Goal: Information Seeking & Learning: Learn about a topic

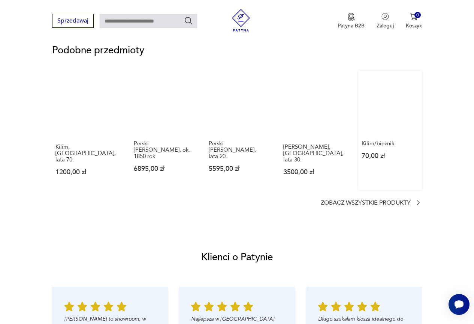
scroll to position [562, 0]
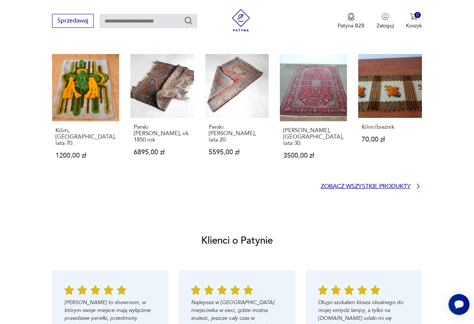
click at [408, 184] on p "Zobacz wszystkie produkty" at bounding box center [366, 186] width 90 height 5
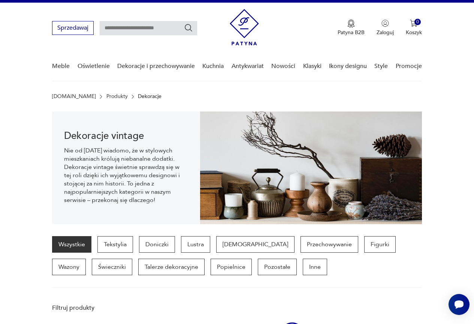
scroll to position [11, 0]
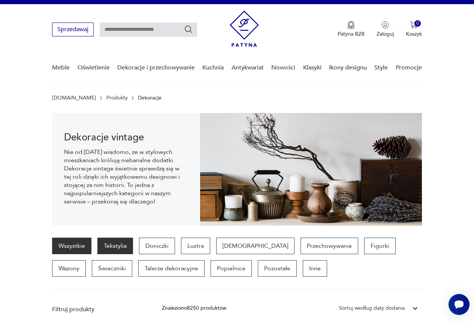
click at [120, 247] on p "Tekstylia" at bounding box center [115, 245] width 36 height 16
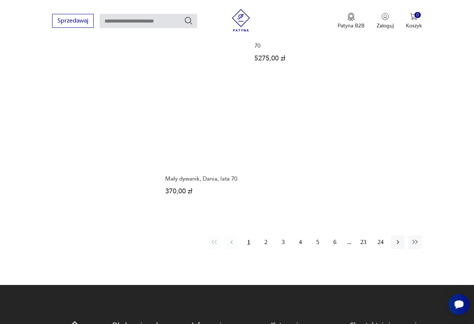
scroll to position [1024, 0]
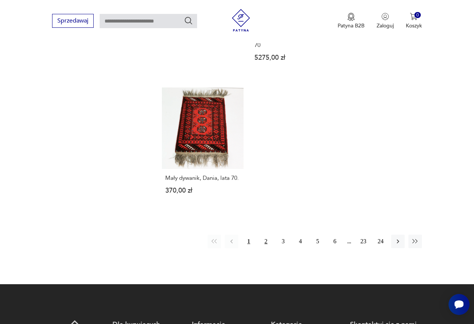
click at [266, 234] on button "2" at bounding box center [265, 240] width 13 height 13
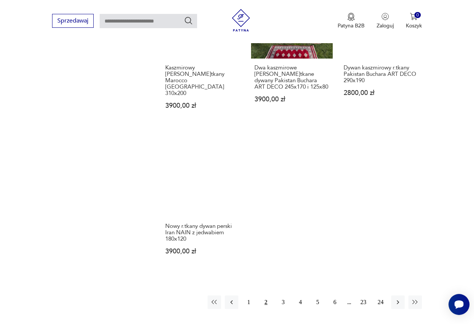
scroll to position [986, 0]
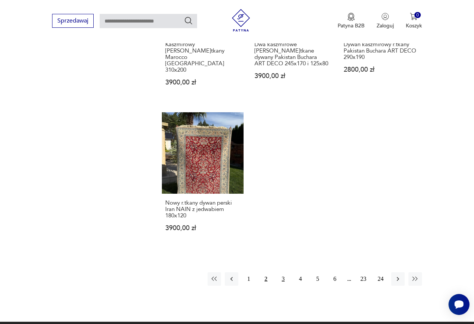
click at [283, 272] on button "3" at bounding box center [283, 278] width 13 height 13
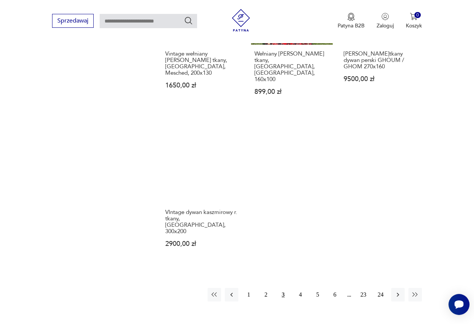
scroll to position [986, 0]
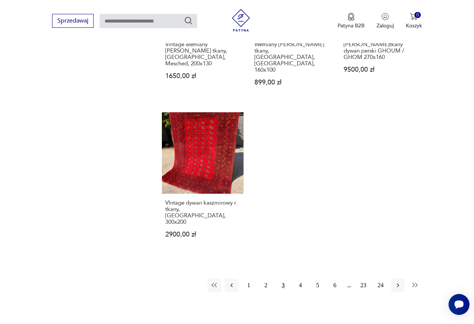
click at [418, 281] on icon "button" at bounding box center [415, 284] width 7 height 7
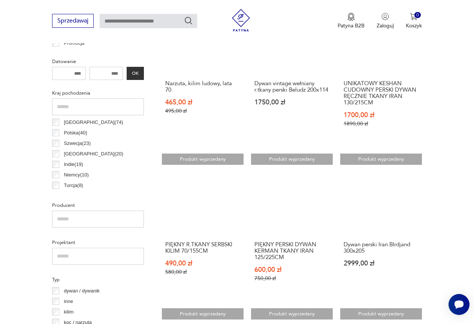
scroll to position [349, 0]
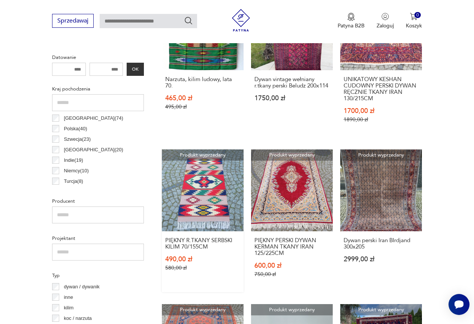
click at [213, 201] on link "Produkt wyprzedany PIĘKNY R.TKANY SERBSKI KILIM 70/155CM 490,00 zł 580,00 zł" at bounding box center [203, 220] width 82 height 142
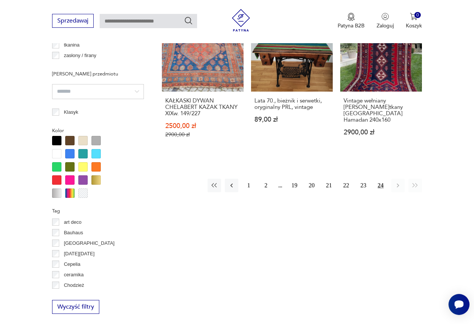
scroll to position [649, 0]
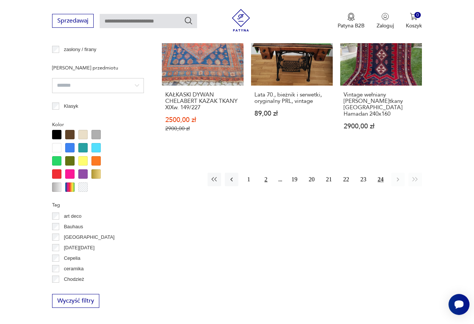
click at [272, 180] on button "2" at bounding box center [265, 178] width 13 height 13
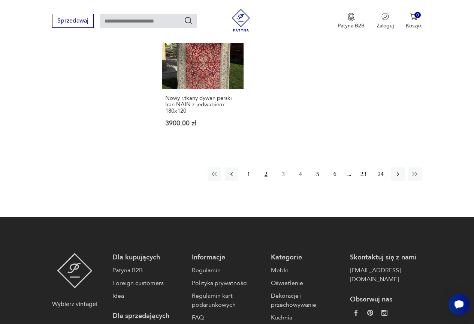
scroll to position [1099, 0]
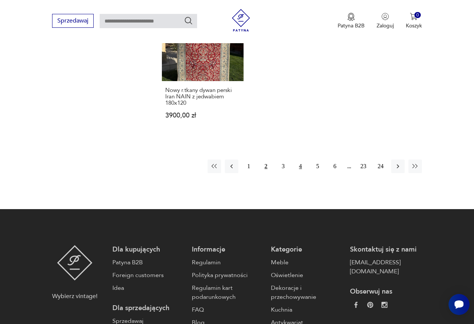
click at [299, 159] on button "4" at bounding box center [300, 165] width 13 height 13
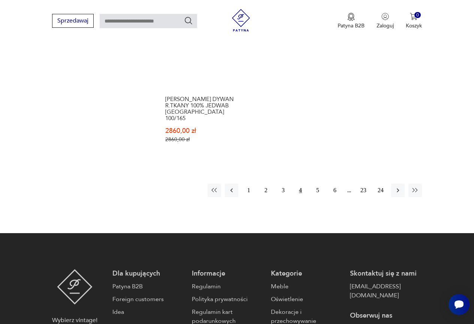
scroll to position [1099, 0]
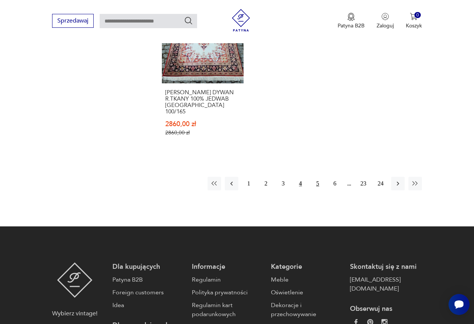
click at [319, 177] on button "5" at bounding box center [317, 183] width 13 height 13
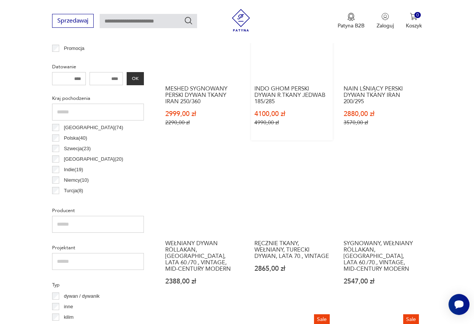
scroll to position [349, 0]
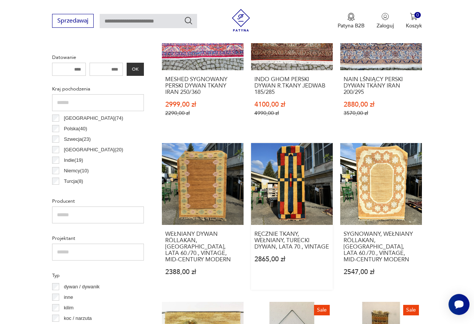
click at [291, 199] on link "RĘCZNIE TKANY, WEŁNIANY, TURECKI DYWAN, LATA 70., VINTAGE 2865,00 zł" at bounding box center [292, 216] width 82 height 147
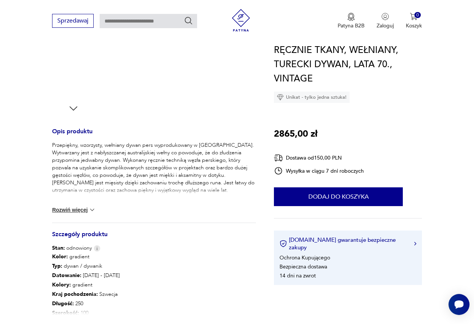
scroll to position [262, 0]
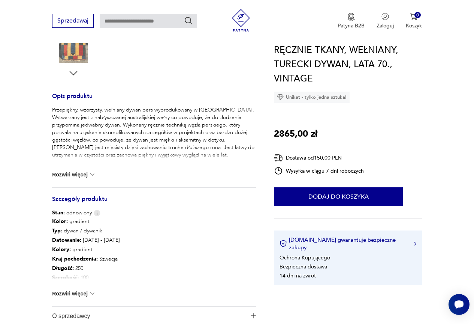
click at [70, 297] on div "Kolor: gradient Typ : dywan / dywanik Datowanie : [DATE] - [DATE] Kolory : grad…" at bounding box center [154, 261] width 204 height 90
click at [70, 292] on button "Rozwiń więcej" at bounding box center [73, 292] width 43 height 7
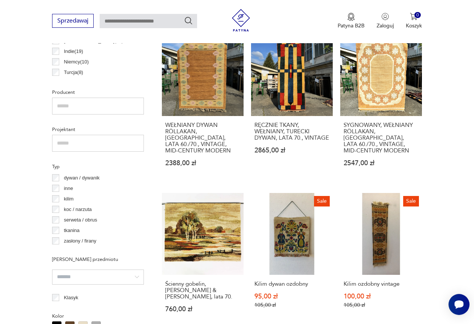
scroll to position [461, 0]
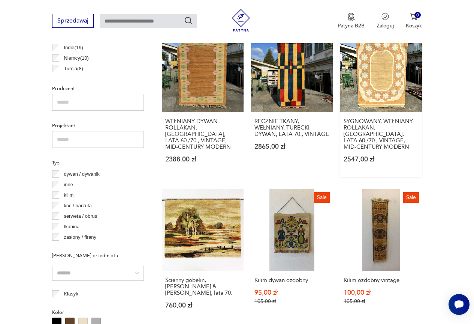
click at [387, 80] on link "SYGNOWANY, WEŁNIANY RÖLLAKAN, [GEOGRAPHIC_DATA], LATA 60./70., VINTAGE, MID-CEN…" at bounding box center [381, 103] width 82 height 147
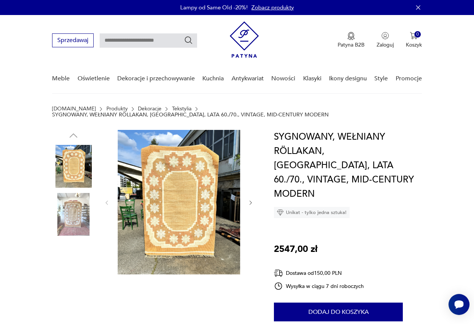
click at [204, 178] on img at bounding box center [179, 202] width 123 height 144
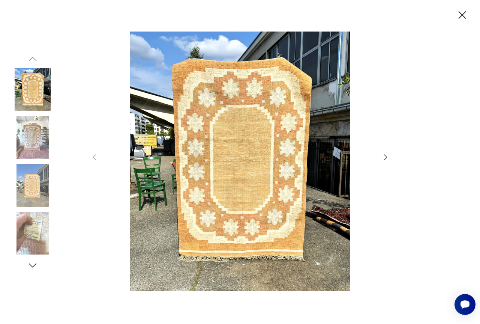
click at [266, 175] on img at bounding box center [239, 160] width 267 height 259
click at [386, 156] on icon "button" at bounding box center [385, 157] width 9 height 9
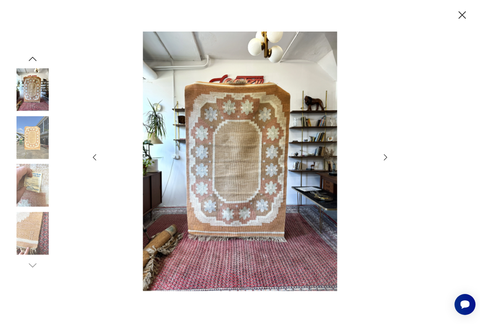
click at [386, 156] on icon "button" at bounding box center [385, 157] width 9 height 9
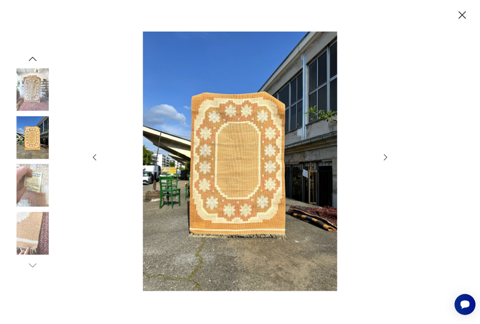
click at [386, 156] on icon "button" at bounding box center [385, 157] width 9 height 9
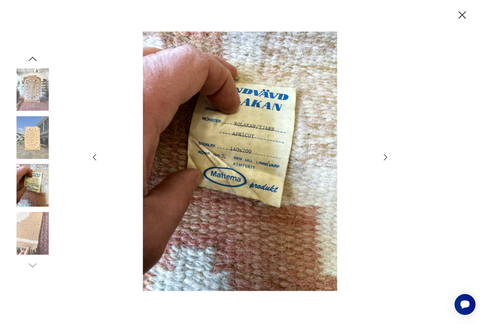
click at [386, 155] on icon "button" at bounding box center [385, 157] width 9 height 9
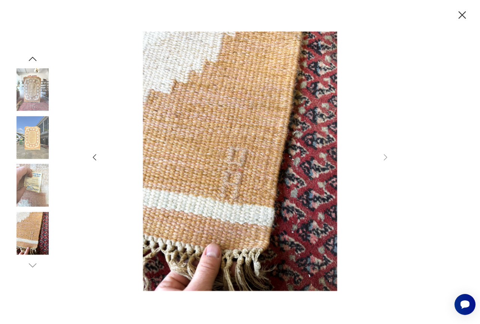
click at [461, 12] on icon "button" at bounding box center [461, 15] width 13 height 13
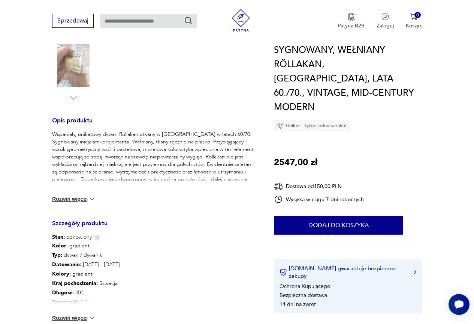
scroll to position [262, 0]
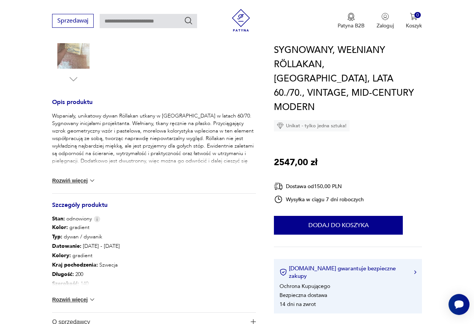
click at [82, 182] on button "Rozwiń więcej" at bounding box center [73, 180] width 43 height 7
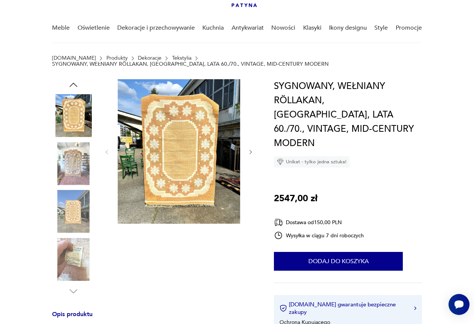
scroll to position [37, 0]
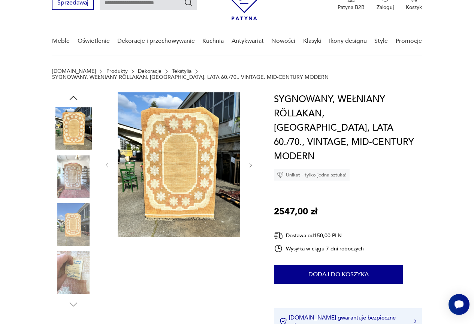
click at [75, 224] on img at bounding box center [73, 224] width 43 height 43
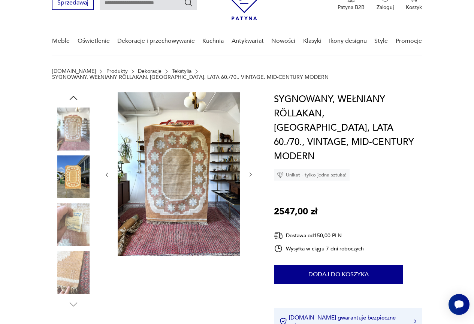
click at [79, 262] on img at bounding box center [73, 272] width 43 height 43
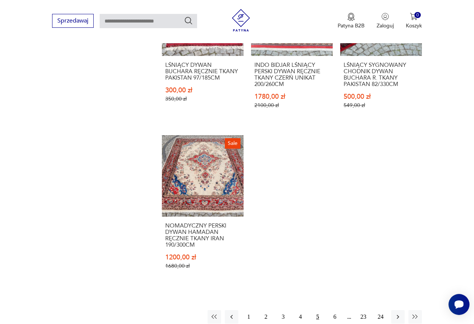
scroll to position [986, 0]
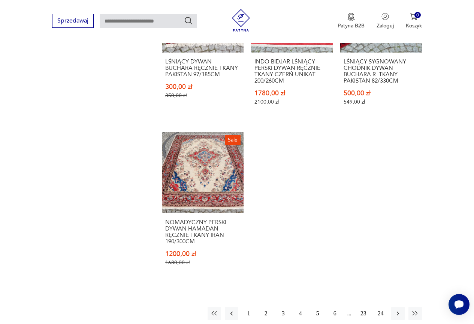
click at [334, 307] on button "6" at bounding box center [334, 312] width 13 height 13
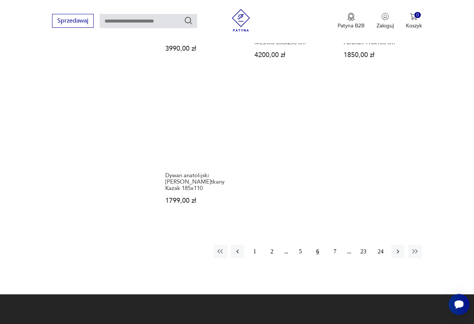
scroll to position [1024, 0]
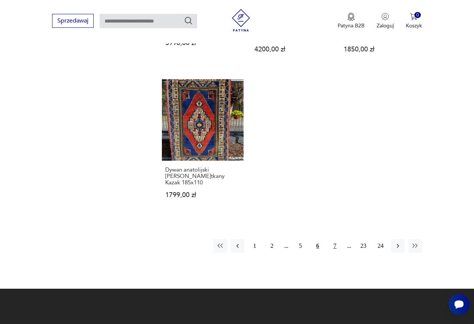
click at [336, 239] on button "7" at bounding box center [334, 245] width 13 height 13
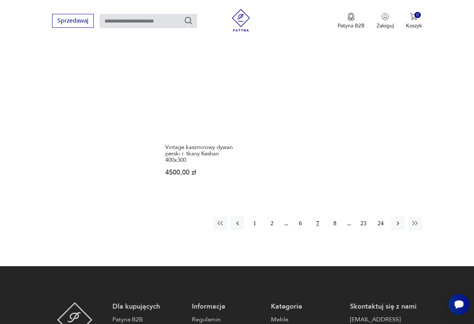
scroll to position [1024, 0]
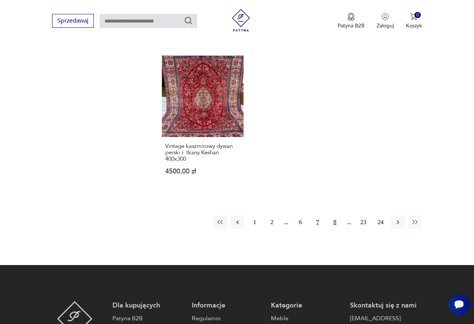
click at [336, 218] on button "8" at bounding box center [334, 221] width 13 height 13
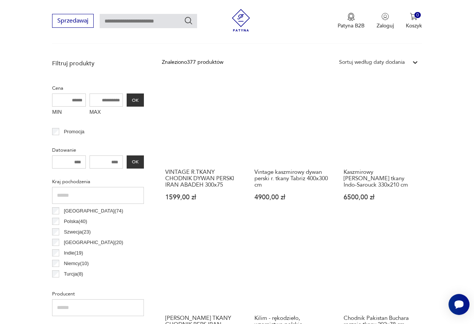
scroll to position [312, 0]
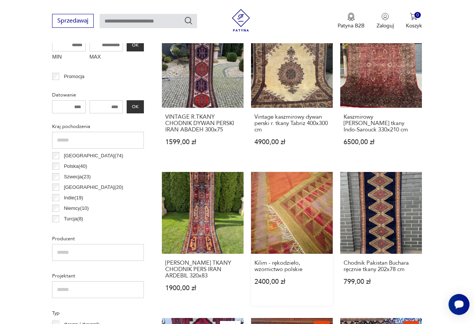
click at [323, 217] on link "Kilim - rękodzieło, wzornictwo polskie 2400,00 zł" at bounding box center [292, 239] width 82 height 134
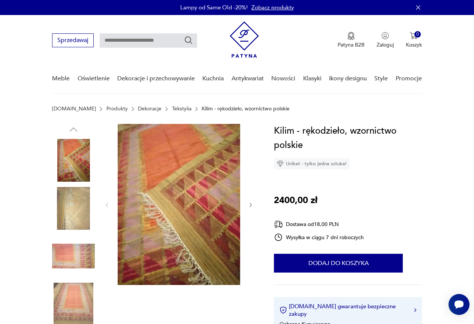
click at [205, 242] on img at bounding box center [179, 204] width 123 height 161
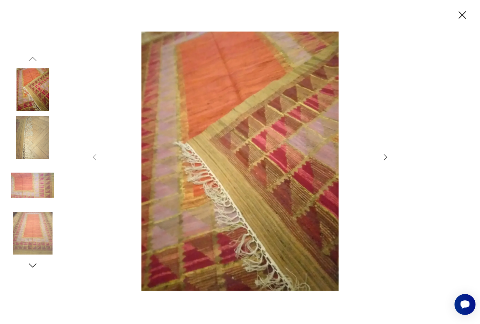
click at [385, 157] on icon "button" at bounding box center [385, 157] width 9 height 9
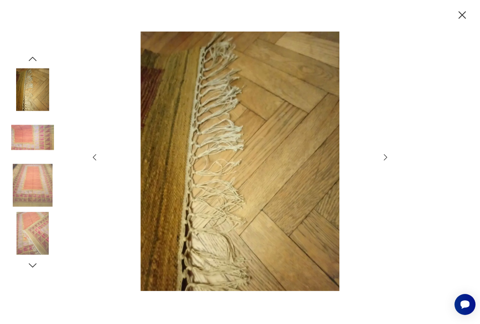
click at [382, 158] on icon "button" at bounding box center [385, 157] width 9 height 9
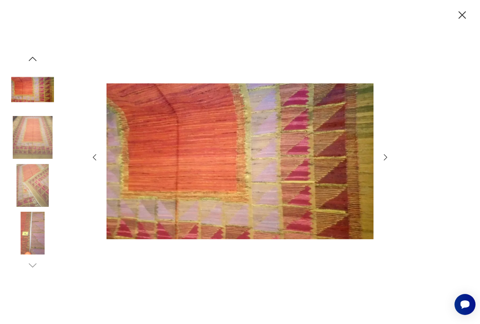
click at [382, 158] on icon "button" at bounding box center [385, 157] width 9 height 9
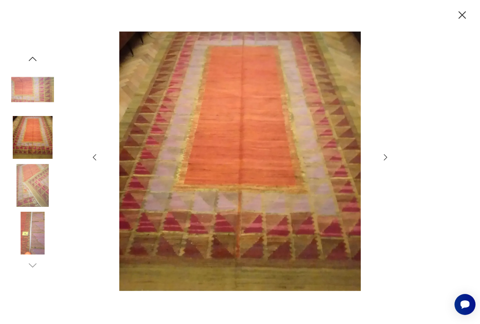
click at [465, 10] on icon "button" at bounding box center [461, 15] width 13 height 13
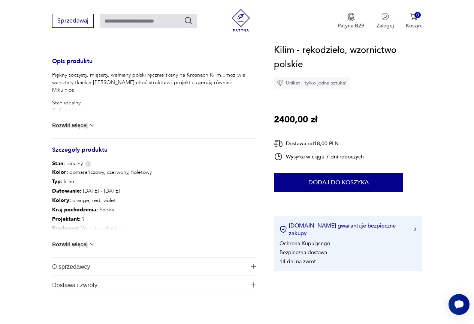
scroll to position [300, 0]
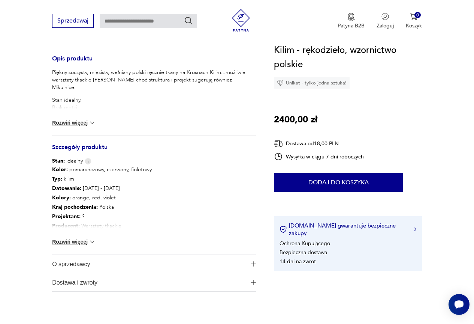
click at [69, 243] on button "Rozwiń więcej" at bounding box center [73, 241] width 43 height 7
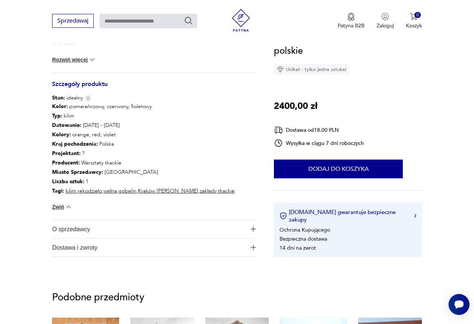
scroll to position [375, 0]
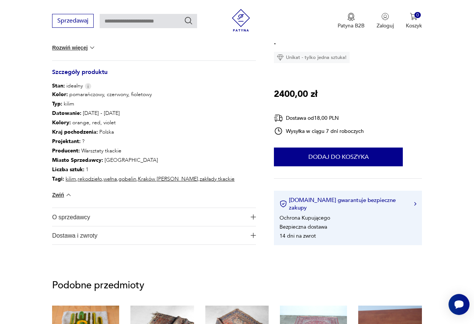
click at [63, 195] on button "Zwiń" at bounding box center [62, 194] width 20 height 7
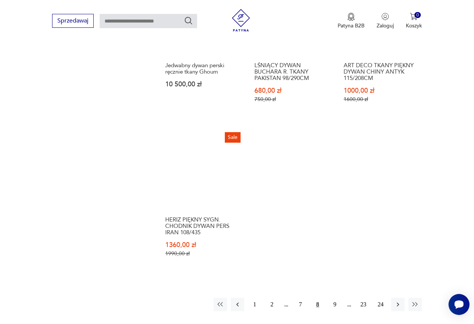
scroll to position [986, 0]
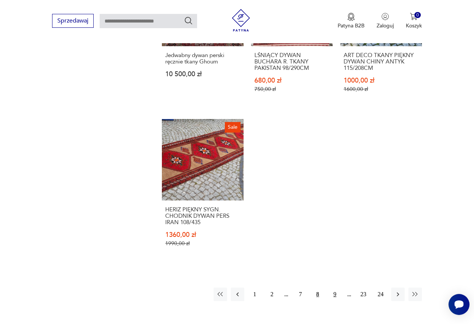
click at [334, 295] on button "9" at bounding box center [334, 293] width 13 height 13
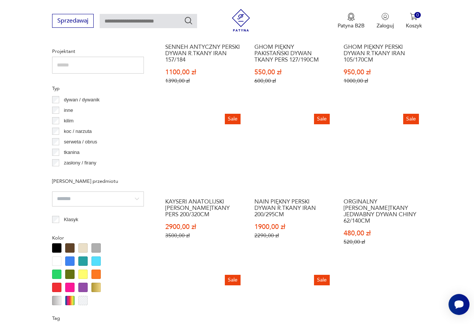
scroll to position [536, 0]
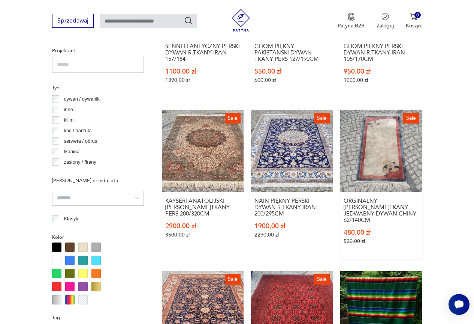
click at [385, 168] on link "Sale ORGINALNY R.TKANY JEDWABNY DYWAN CHINY 62/140CM 480,00 zł 520,00 zł" at bounding box center [381, 184] width 82 height 149
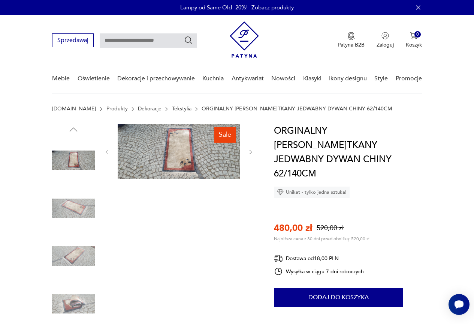
click at [171, 146] on img at bounding box center [179, 151] width 123 height 55
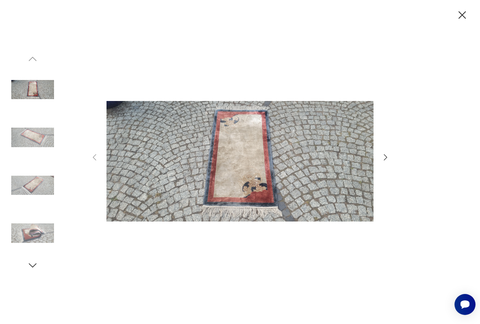
click at [228, 168] on img at bounding box center [239, 160] width 267 height 259
click at [28, 232] on img at bounding box center [32, 232] width 43 height 43
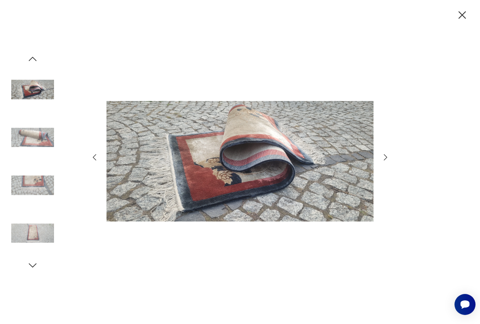
click at [461, 10] on icon "button" at bounding box center [461, 15] width 13 height 13
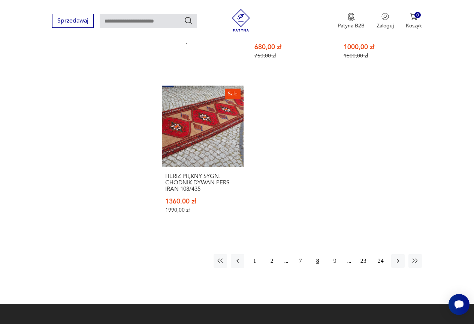
scroll to position [1024, 0]
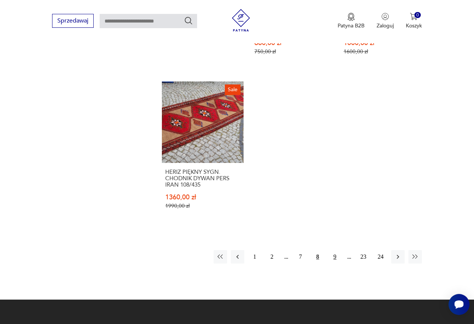
click at [334, 256] on button "9" at bounding box center [334, 256] width 13 height 13
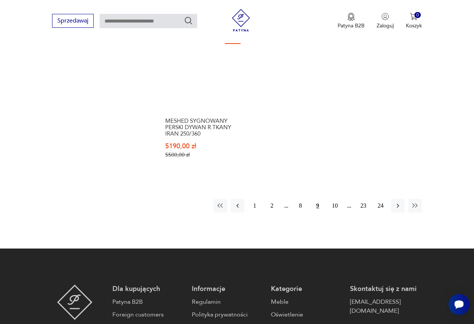
scroll to position [1099, 0]
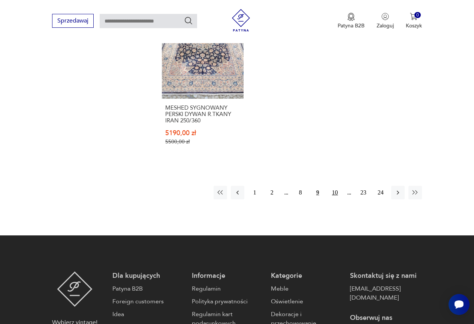
click at [337, 186] on button "10" at bounding box center [334, 192] width 13 height 13
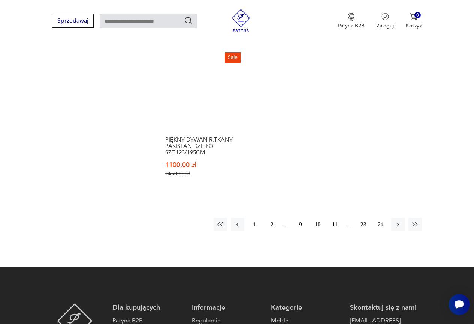
scroll to position [1099, 0]
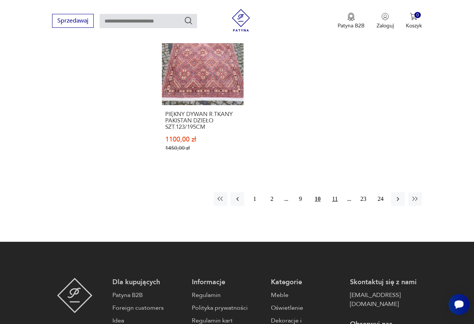
click at [336, 192] on button "11" at bounding box center [334, 198] width 13 height 13
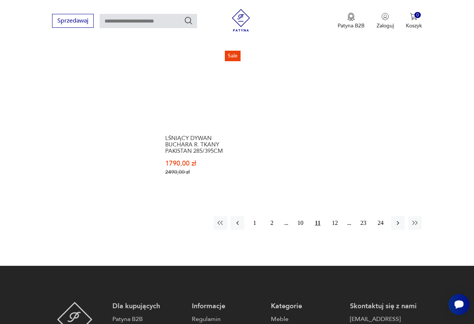
scroll to position [1061, 0]
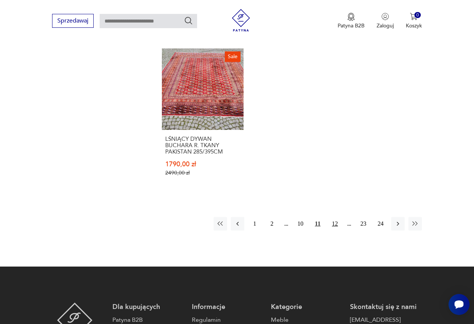
click at [336, 222] on button "12" at bounding box center [334, 223] width 13 height 13
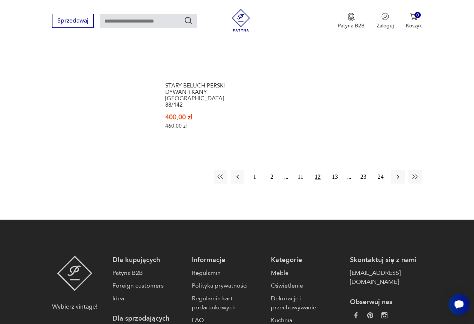
scroll to position [1099, 0]
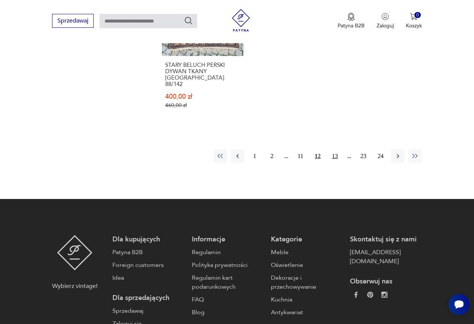
click at [334, 150] on button "13" at bounding box center [334, 155] width 13 height 13
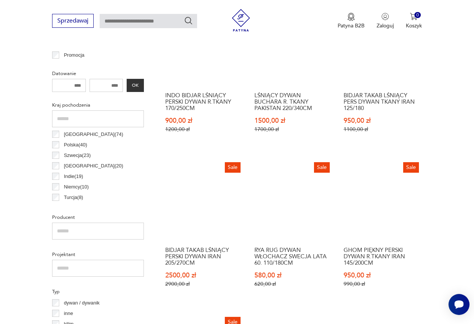
scroll to position [312, 0]
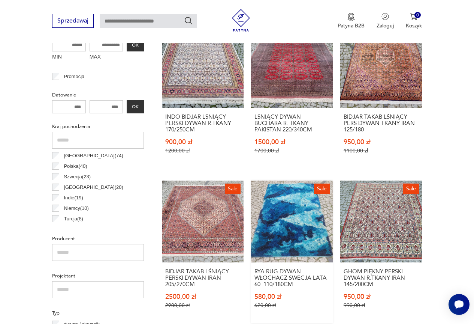
click at [300, 217] on link "Sale RYA RUG DYWAN WŁOCHACZ SWECJA LATA 60. 110/180CM 580,00 zł 620,00 zł" at bounding box center [292, 251] width 82 height 142
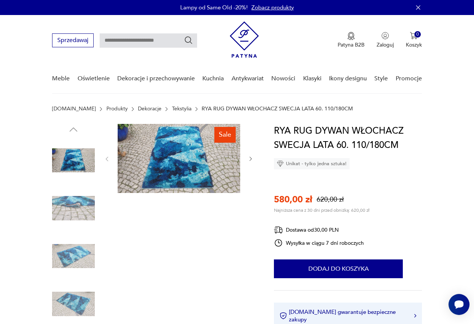
click at [195, 164] on img at bounding box center [179, 158] width 123 height 69
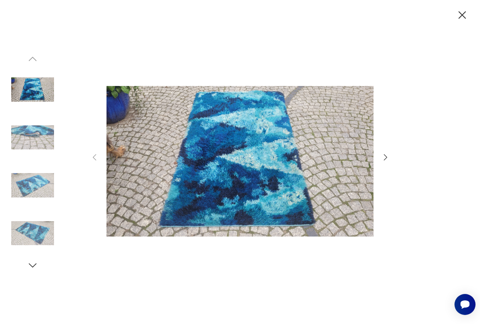
click at [225, 171] on img at bounding box center [239, 160] width 267 height 259
click at [29, 184] on img at bounding box center [32, 185] width 43 height 43
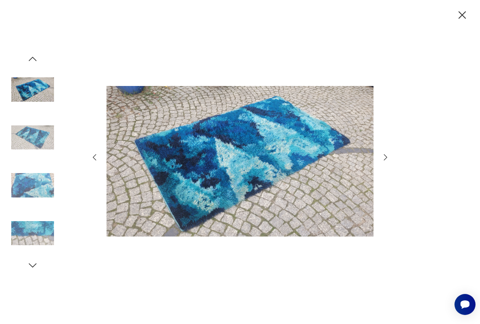
click at [385, 157] on icon "button" at bounding box center [385, 157] width 9 height 9
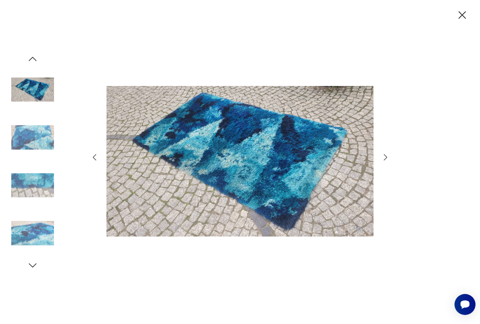
click at [385, 157] on icon "button" at bounding box center [385, 157] width 9 height 9
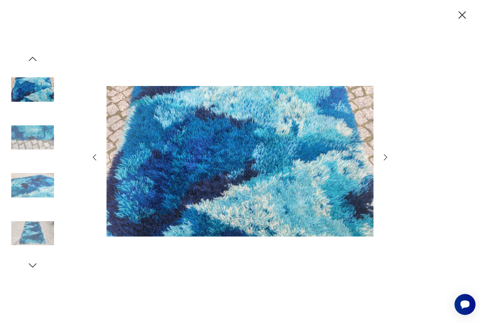
click at [385, 157] on icon "button" at bounding box center [385, 157] width 9 height 9
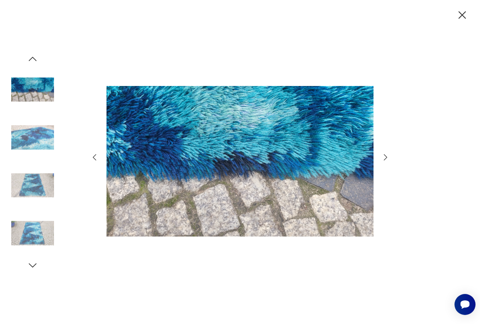
click at [459, 16] on icon "button" at bounding box center [461, 15] width 13 height 13
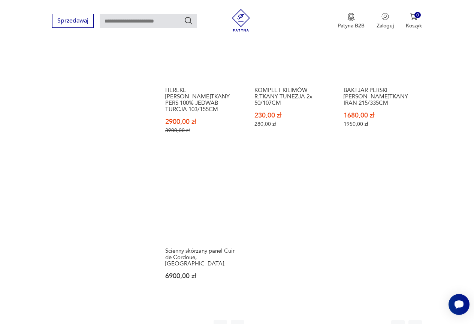
scroll to position [949, 0]
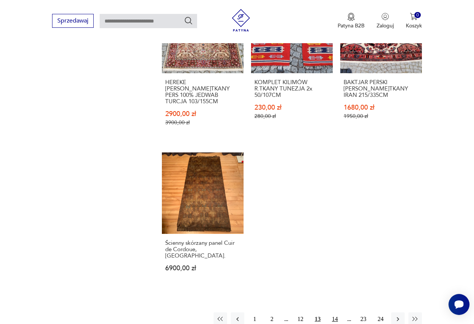
click at [337, 312] on button "14" at bounding box center [334, 318] width 13 height 13
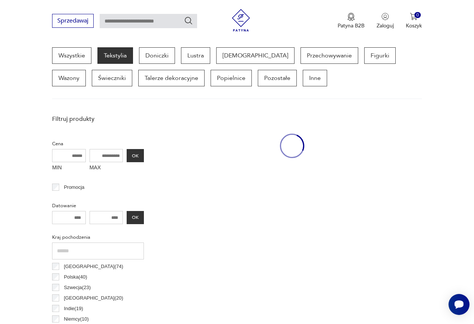
scroll to position [199, 0]
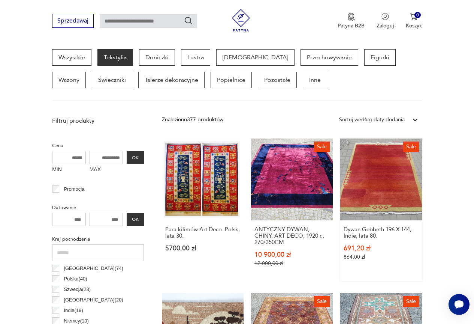
click at [382, 204] on link "Sale Dywan Gebbeth 196 X 144, Indie, lata 80. 691,20 zł 864,00 zł" at bounding box center [381, 209] width 82 height 142
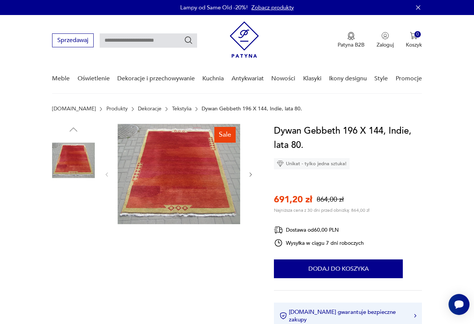
click at [207, 180] on img at bounding box center [179, 174] width 123 height 100
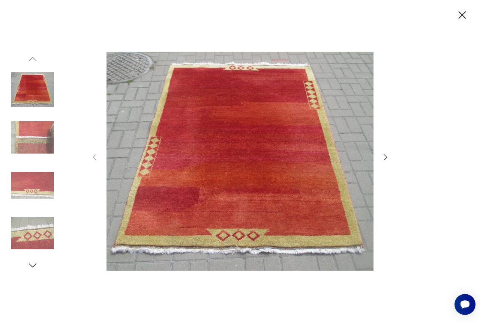
click at [451, 15] on div at bounding box center [240, 162] width 480 height 324
click at [465, 17] on icon "button" at bounding box center [461, 15] width 13 height 13
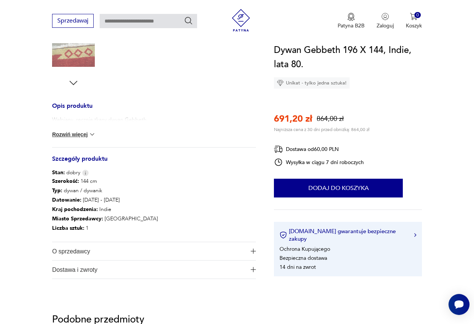
scroll to position [262, 0]
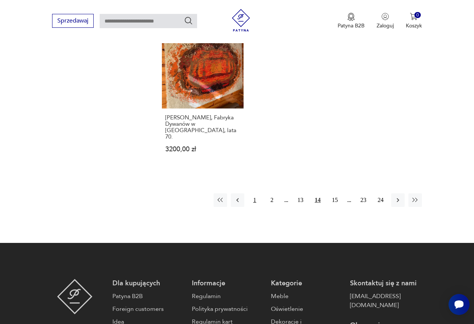
scroll to position [1099, 0]
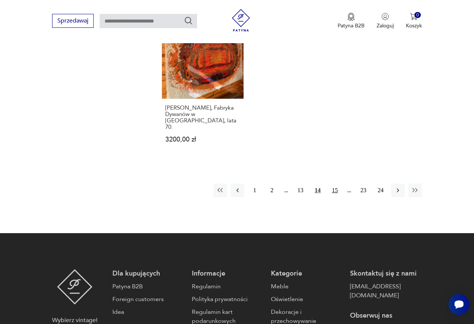
click at [333, 183] on button "15" at bounding box center [334, 189] width 13 height 13
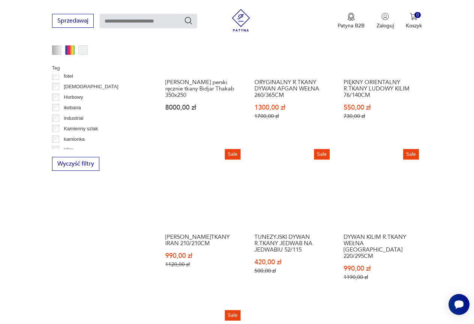
scroll to position [799, 0]
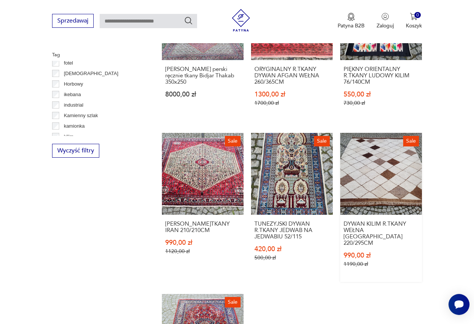
click at [404, 170] on link "Sale DYWAN KILIM R.TKANY WEŁNA [GEOGRAPHIC_DATA] 220/295CM 990,00 zł 1190,00 zł" at bounding box center [381, 207] width 82 height 149
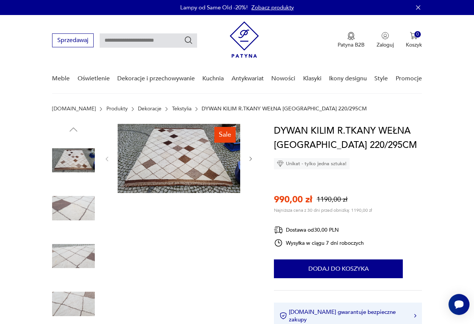
click at [186, 166] on img at bounding box center [179, 158] width 123 height 69
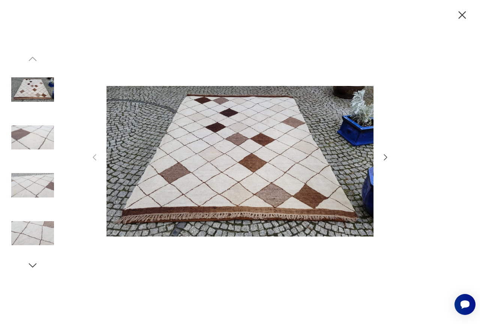
click at [466, 14] on icon "button" at bounding box center [461, 15] width 13 height 13
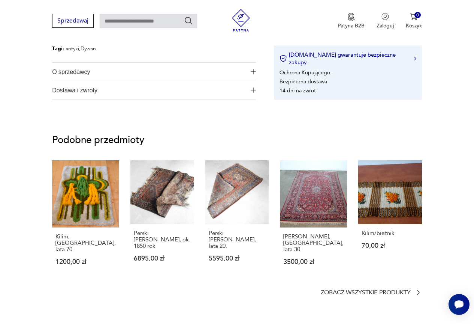
scroll to position [450, 0]
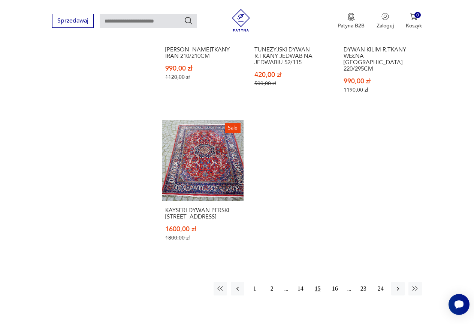
scroll to position [1018, 0]
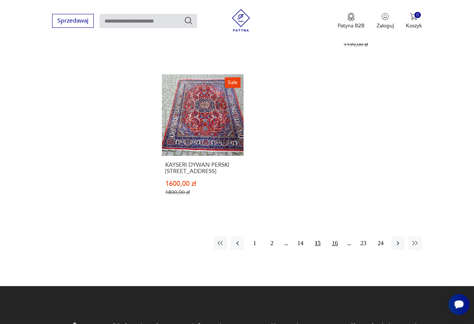
click at [336, 236] on button "16" at bounding box center [334, 242] width 13 height 13
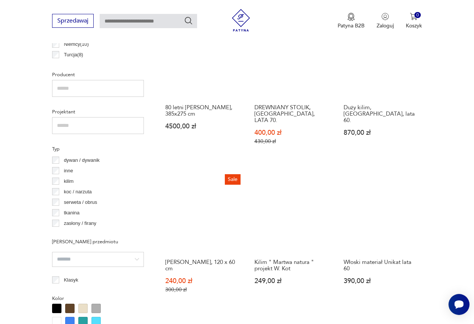
scroll to position [499, 0]
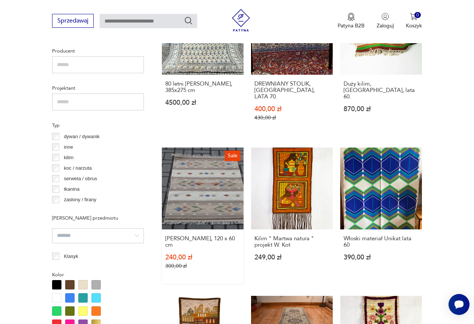
click at [216, 195] on link "Sale Dywan Rölakan, 120 x 60 cm 240,00 zł 300,00 zł" at bounding box center [203, 215] width 82 height 136
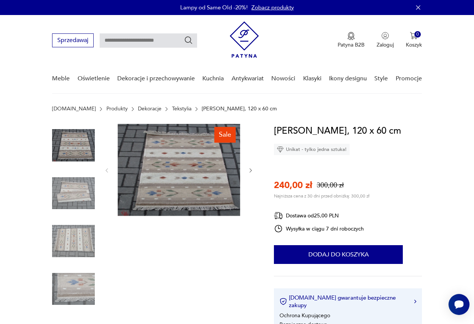
click at [207, 179] on img at bounding box center [179, 170] width 123 height 92
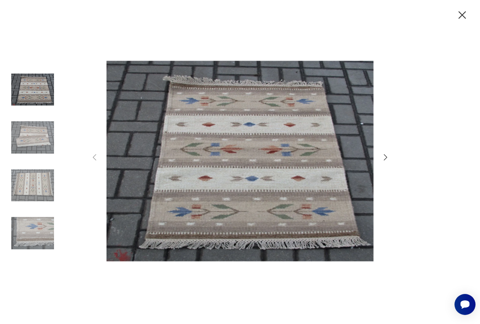
click at [386, 156] on icon "button" at bounding box center [385, 157] width 3 height 6
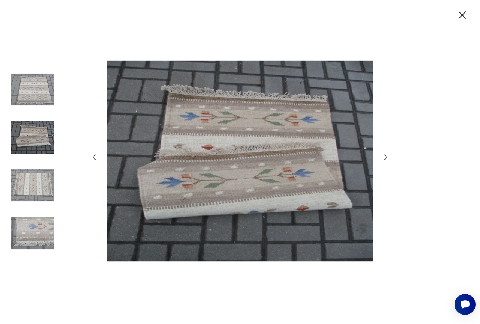
click at [461, 11] on icon "button" at bounding box center [461, 15] width 13 height 13
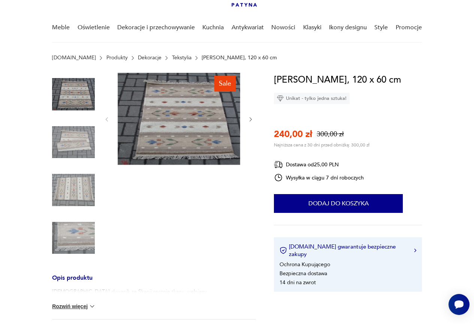
scroll to position [37, 0]
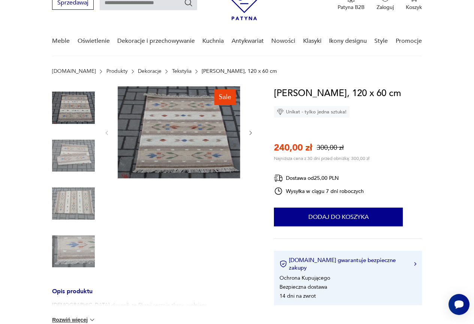
click at [186, 126] on img at bounding box center [179, 132] width 123 height 92
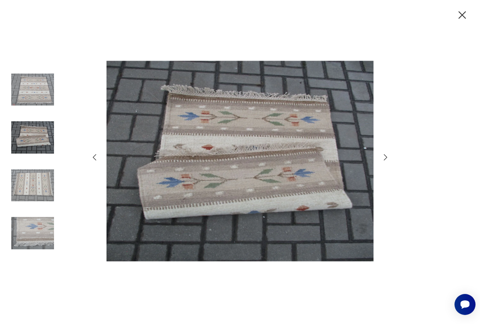
click at [38, 179] on img at bounding box center [32, 185] width 43 height 43
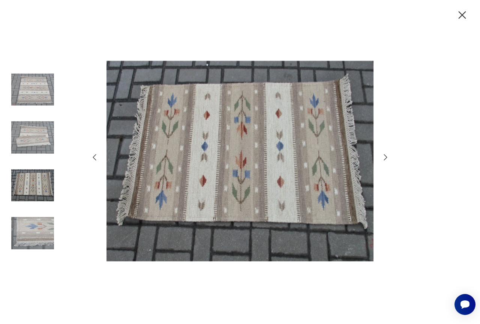
click at [385, 157] on icon "button" at bounding box center [385, 157] width 9 height 9
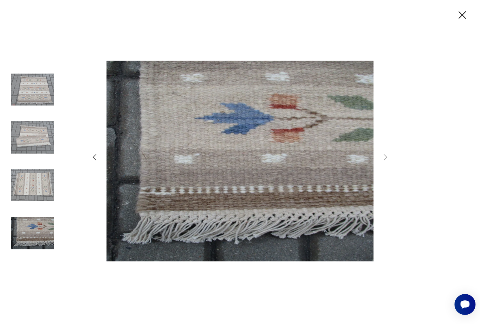
click at [463, 14] on icon "button" at bounding box center [461, 14] width 7 height 7
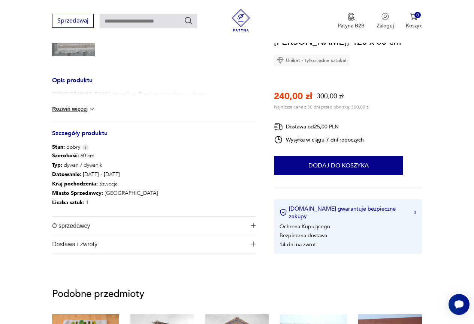
scroll to position [187, 0]
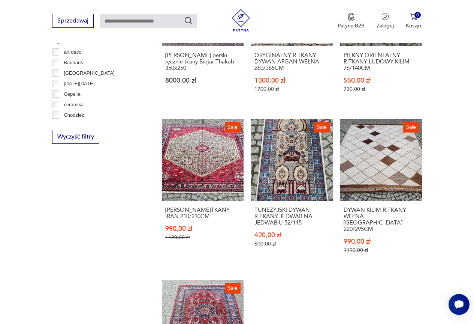
scroll to position [836, 0]
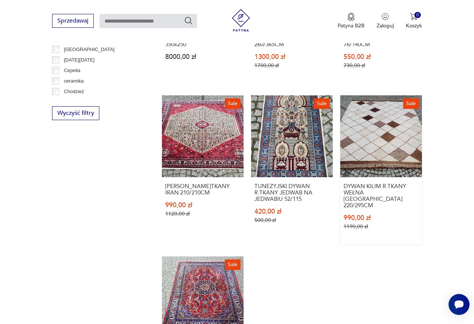
click at [396, 122] on link "Sale DYWAN KILIM R.TKANY WEŁNA [GEOGRAPHIC_DATA] 220/295CM 990,00 zł 1190,00 zł" at bounding box center [381, 169] width 82 height 149
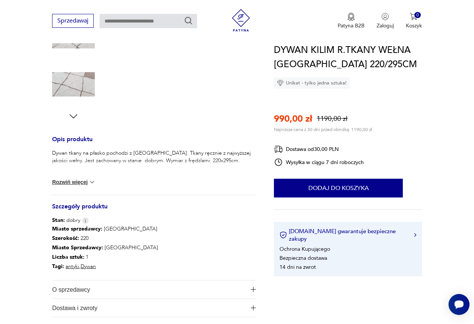
scroll to position [225, 0]
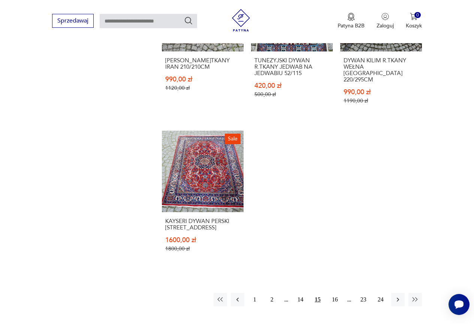
scroll to position [962, 0]
click at [336, 292] on button "16" at bounding box center [334, 298] width 13 height 13
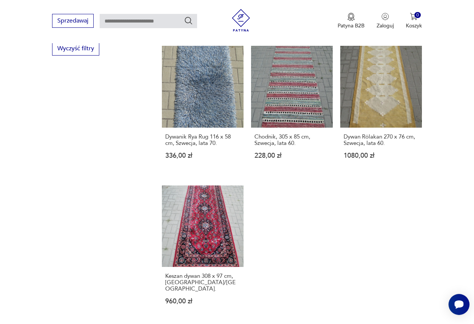
scroll to position [911, 0]
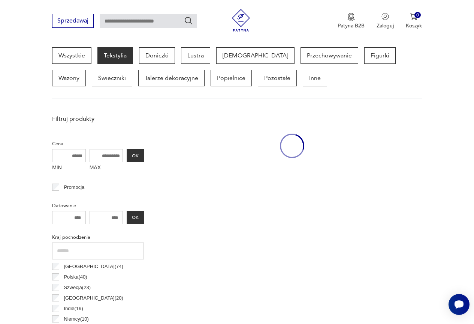
scroll to position [199, 0]
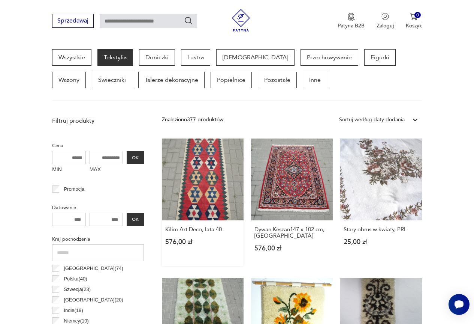
click at [214, 207] on link "Kilim Art Deco, lata 40. 576,00 zł" at bounding box center [203, 201] width 82 height 127
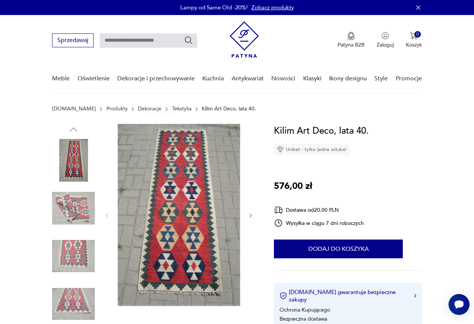
click at [81, 209] on img at bounding box center [73, 208] width 43 height 43
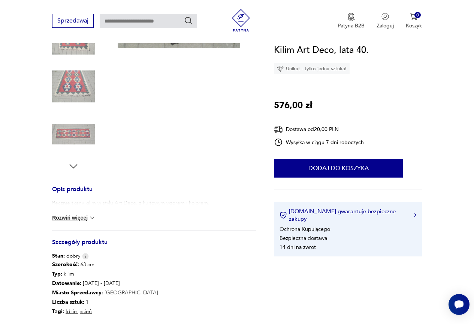
scroll to position [262, 0]
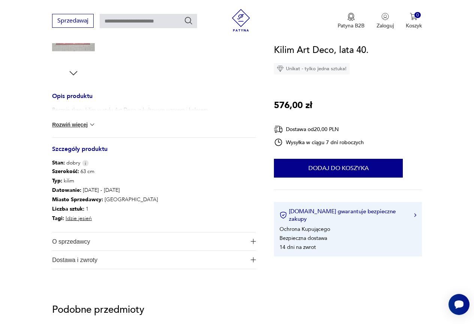
click at [74, 124] on button "Rozwiń więcej" at bounding box center [73, 124] width 43 height 7
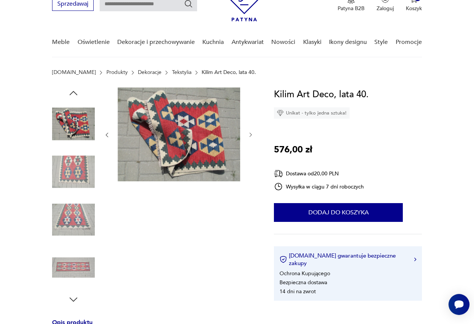
scroll to position [0, 0]
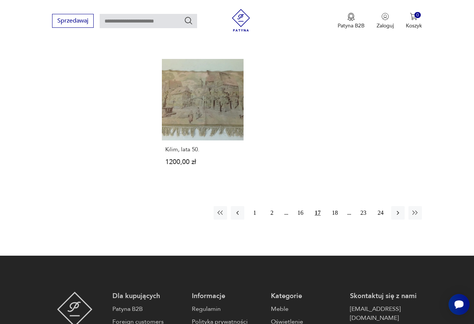
scroll to position [1024, 0]
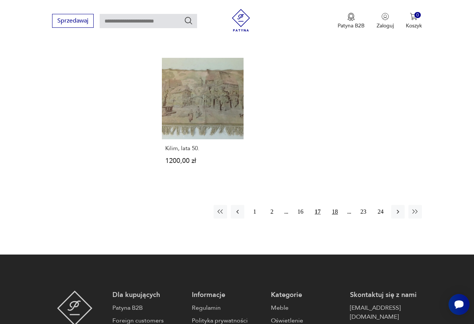
click at [337, 205] on button "18" at bounding box center [334, 211] width 13 height 13
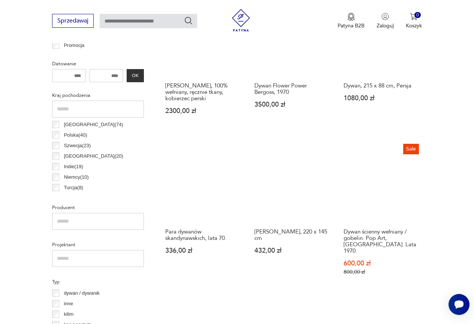
scroll to position [349, 0]
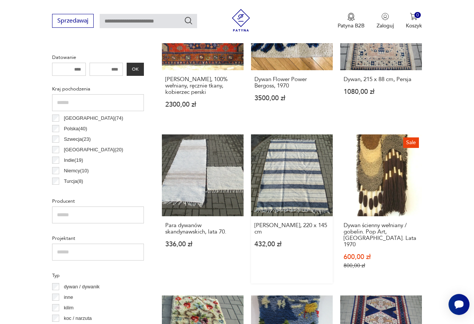
click at [291, 177] on link "[PERSON_NAME], 220 x 145 cm 432,00 zł" at bounding box center [292, 208] width 82 height 149
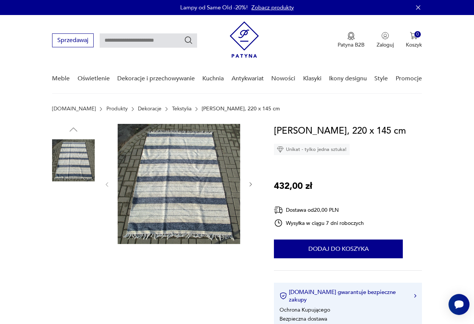
click at [213, 174] on img at bounding box center [179, 184] width 123 height 120
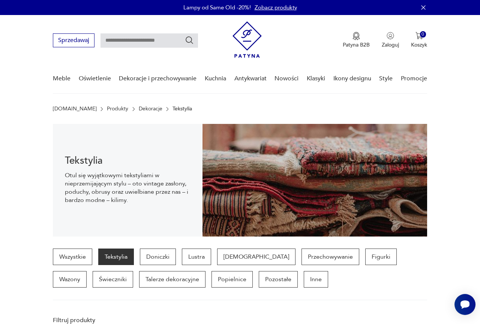
scroll to position [349, 0]
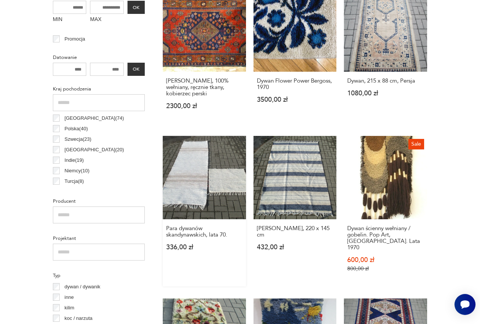
click at [163, 268] on link "Para dywanów skandynawskich, lata 70. 336,00 zł" at bounding box center [204, 211] width 83 height 150
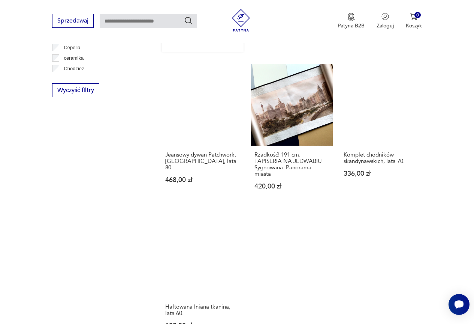
scroll to position [911, 0]
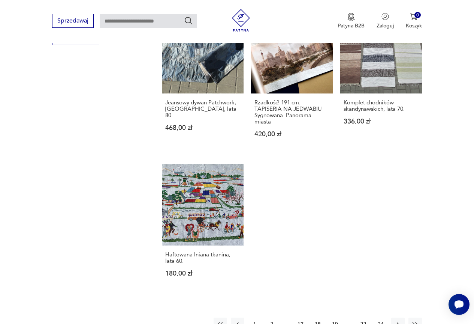
click at [333, 317] on button "19" at bounding box center [334, 323] width 13 height 13
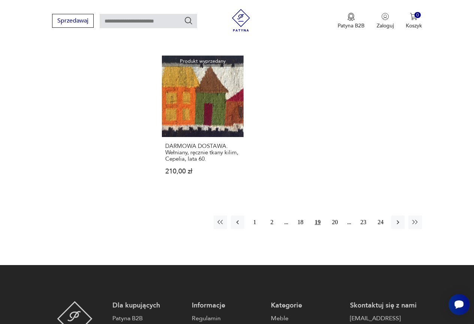
scroll to position [1024, 0]
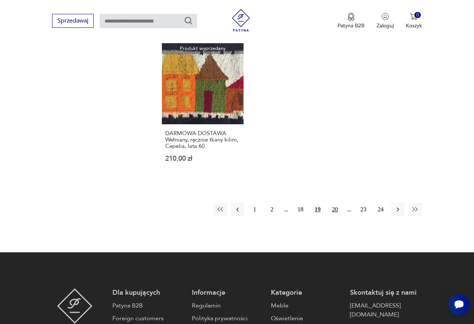
click at [334, 202] on button "20" at bounding box center [334, 208] width 13 height 13
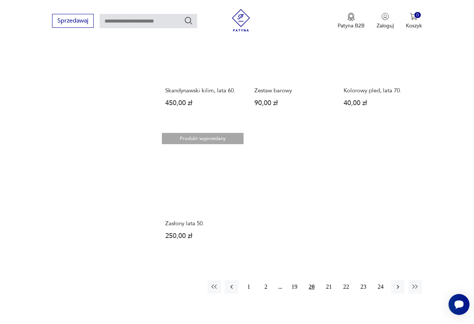
scroll to position [949, 0]
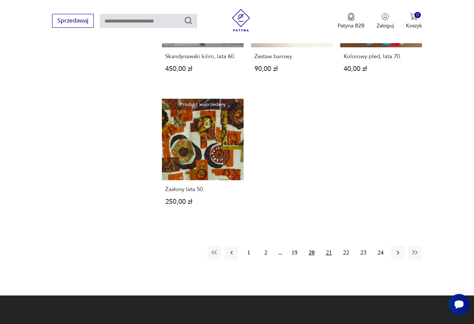
click at [327, 259] on button "21" at bounding box center [328, 252] width 13 height 13
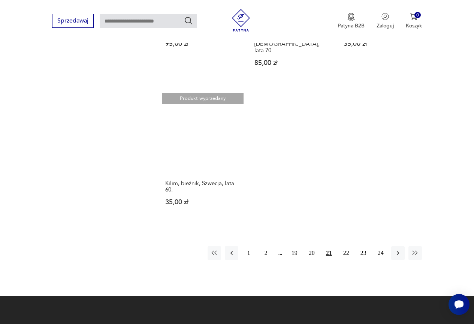
scroll to position [986, 0]
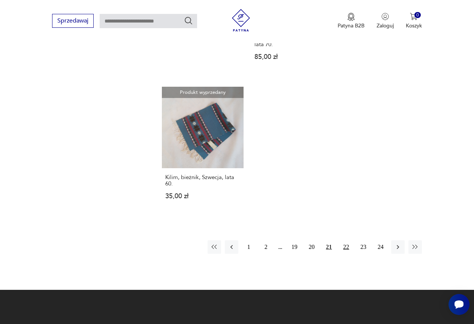
click at [346, 240] on button "22" at bounding box center [346, 246] width 13 height 13
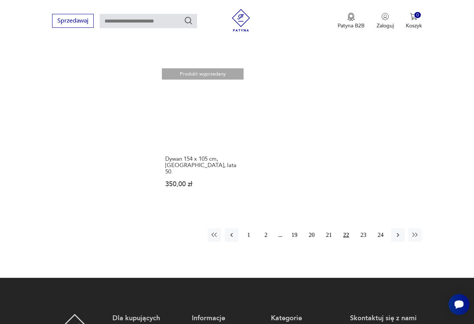
scroll to position [986, 0]
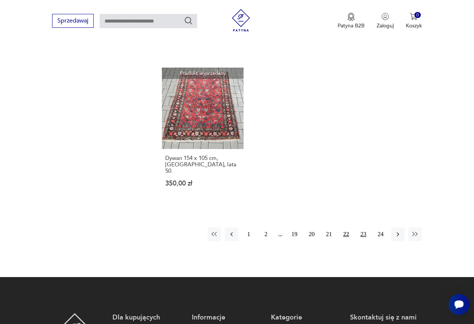
click at [363, 227] on button "23" at bounding box center [363, 233] width 13 height 13
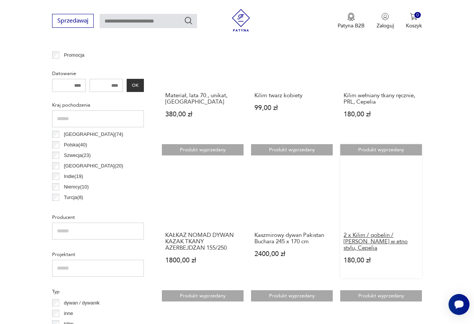
scroll to position [312, 0]
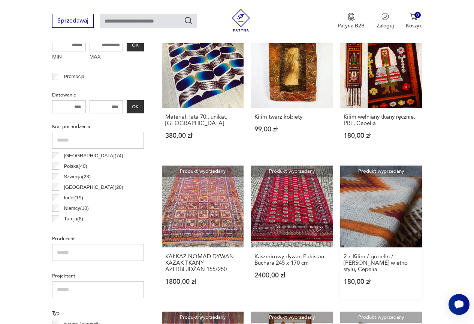
click at [373, 217] on link "Produkt wyprzedany 2 x Kilim / gobelin / [PERSON_NAME] w etno stylu, Cepelia 18…" at bounding box center [381, 232] width 82 height 134
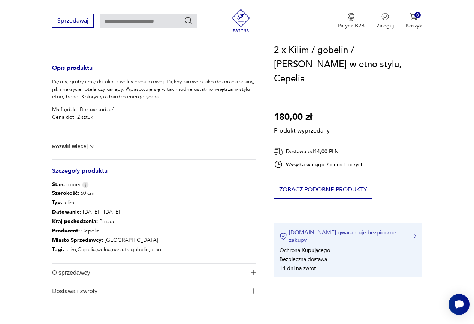
scroll to position [262, 0]
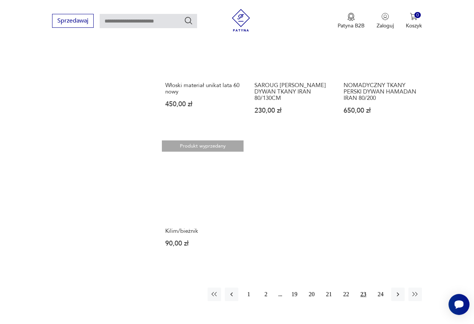
scroll to position [949, 0]
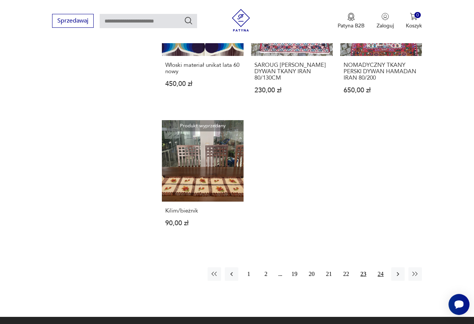
click at [381, 267] on button "24" at bounding box center [380, 273] width 13 height 13
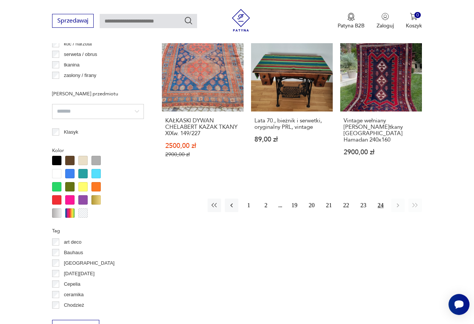
scroll to position [649, 0]
